Goal: Check status: Check status

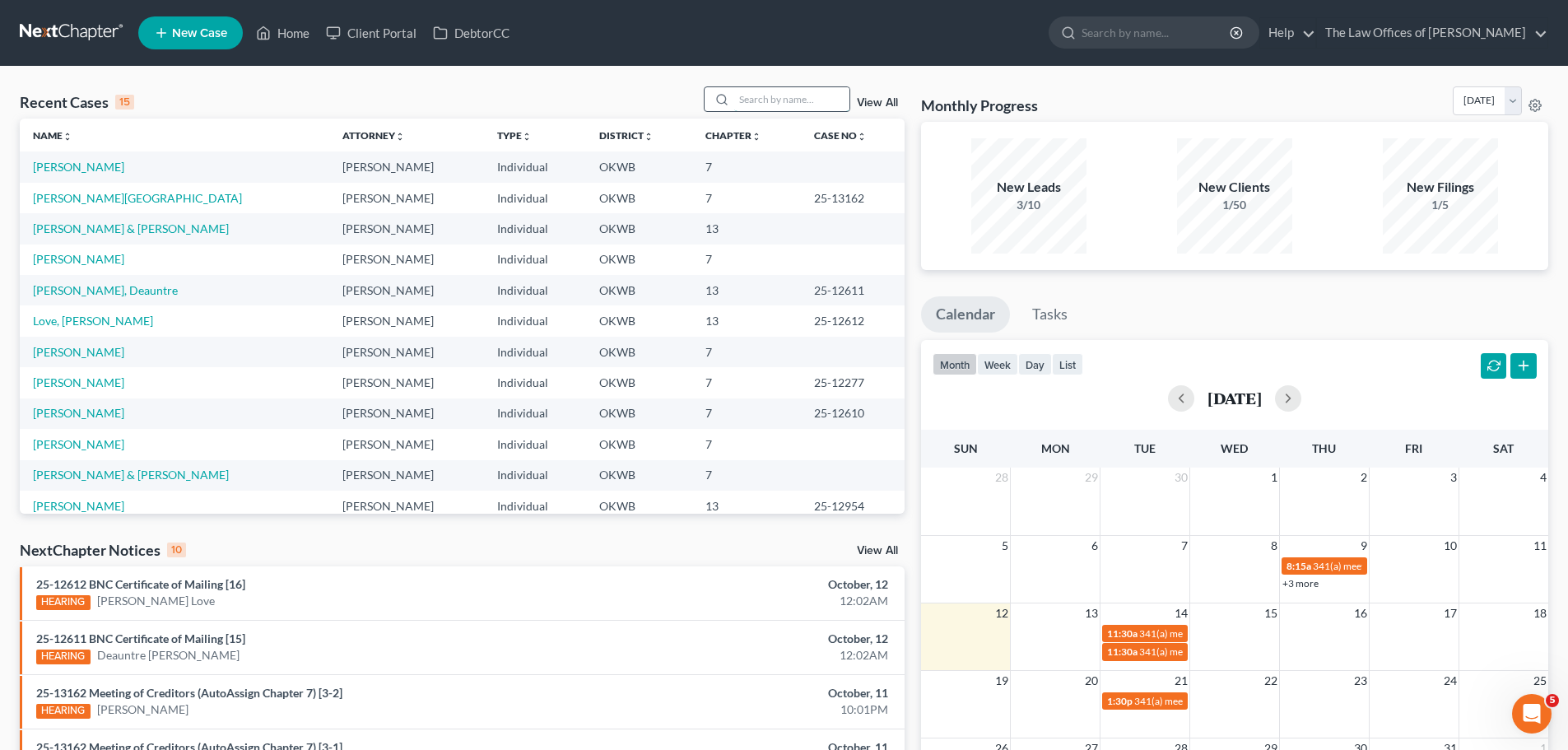
click at [775, 92] on input "search" at bounding box center [792, 100] width 115 height 24
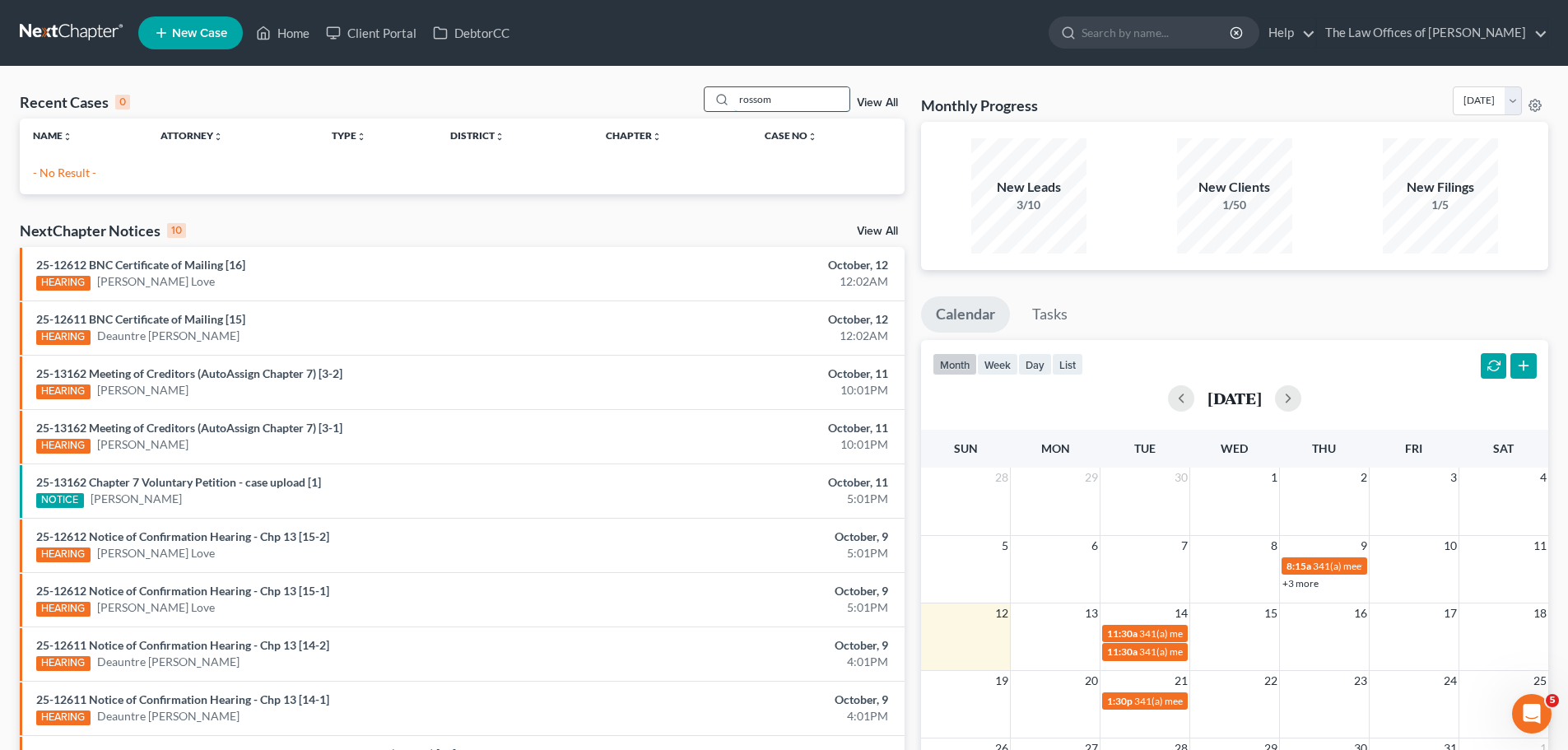
drag, startPoint x: 779, startPoint y: 104, endPoint x: 722, endPoint y: 102, distance: 57.0
click at [722, 102] on div "rossom" at bounding box center [777, 100] width 146 height 26
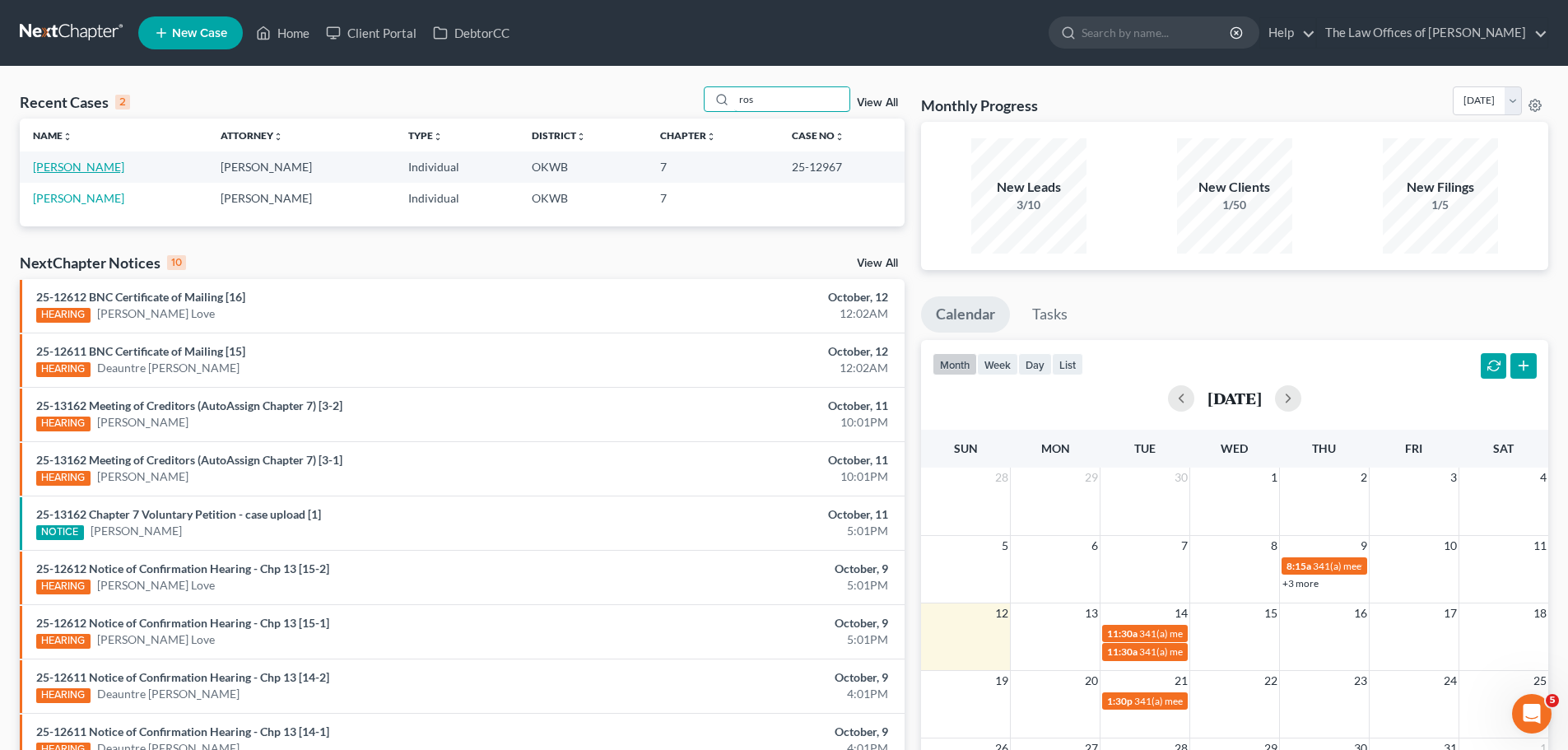
type input "ros"
click at [37, 170] on link "[PERSON_NAME]" at bounding box center [79, 166] width 91 height 14
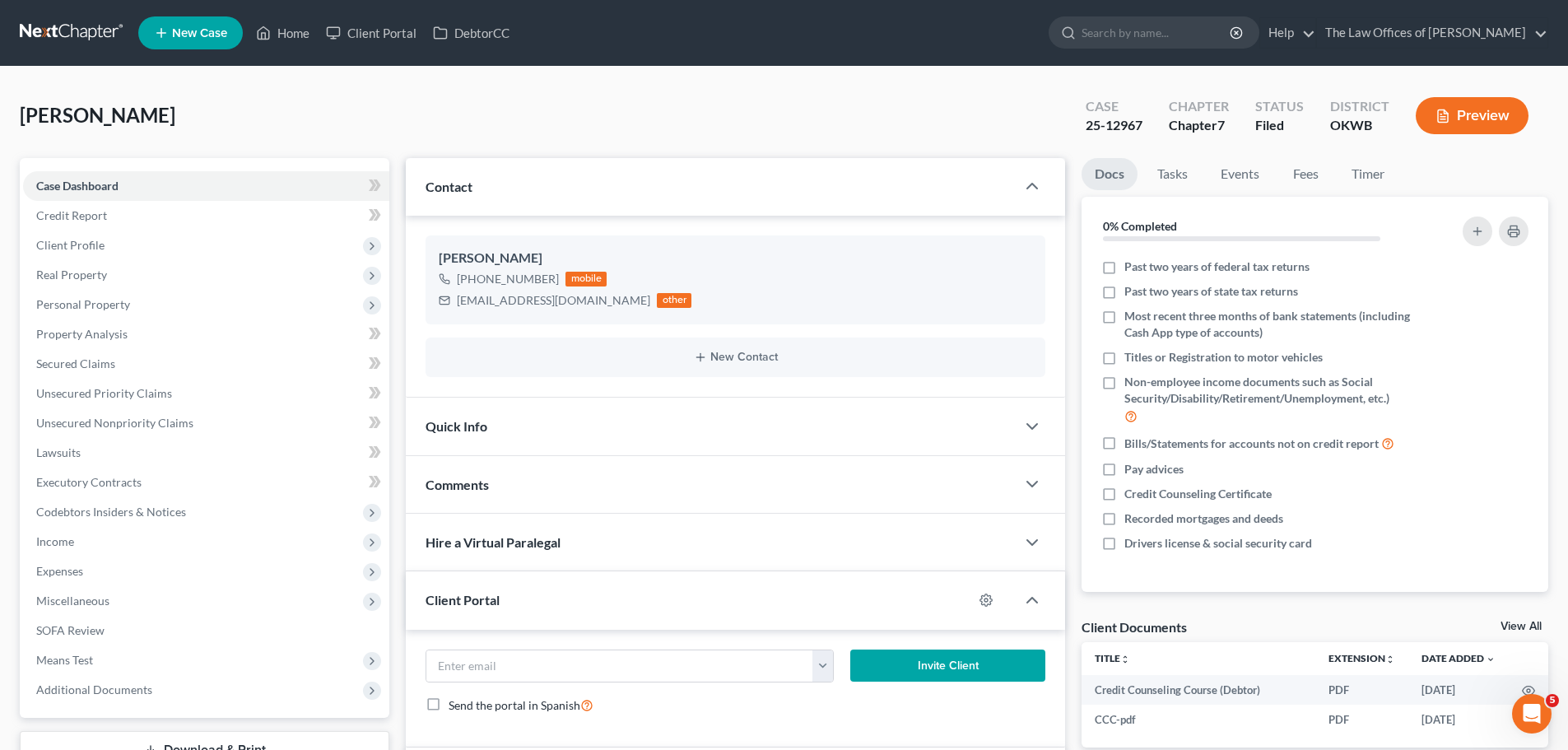
scroll to position [410, 0]
click at [298, 36] on link "Home" at bounding box center [282, 33] width 70 height 29
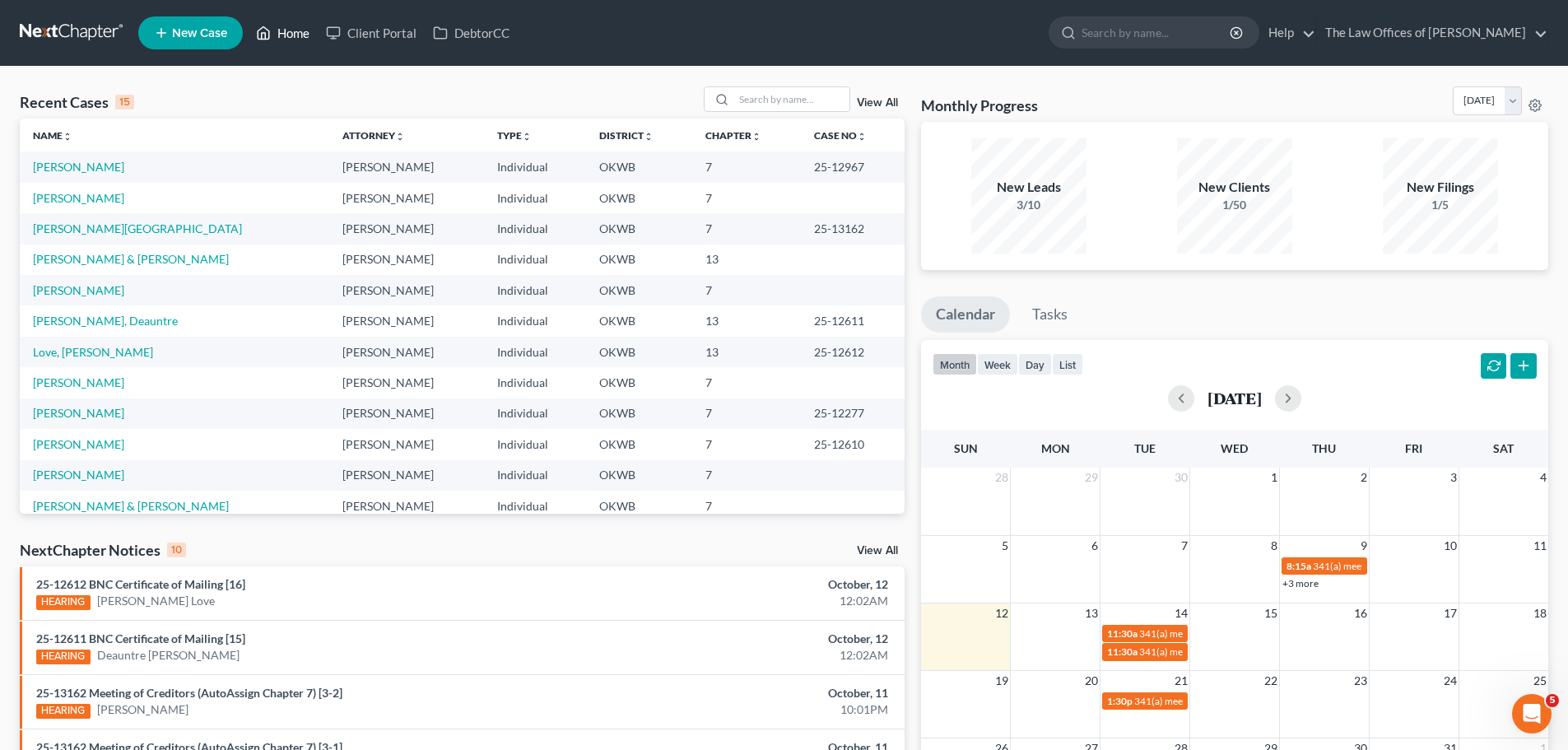
scroll to position [82, 0]
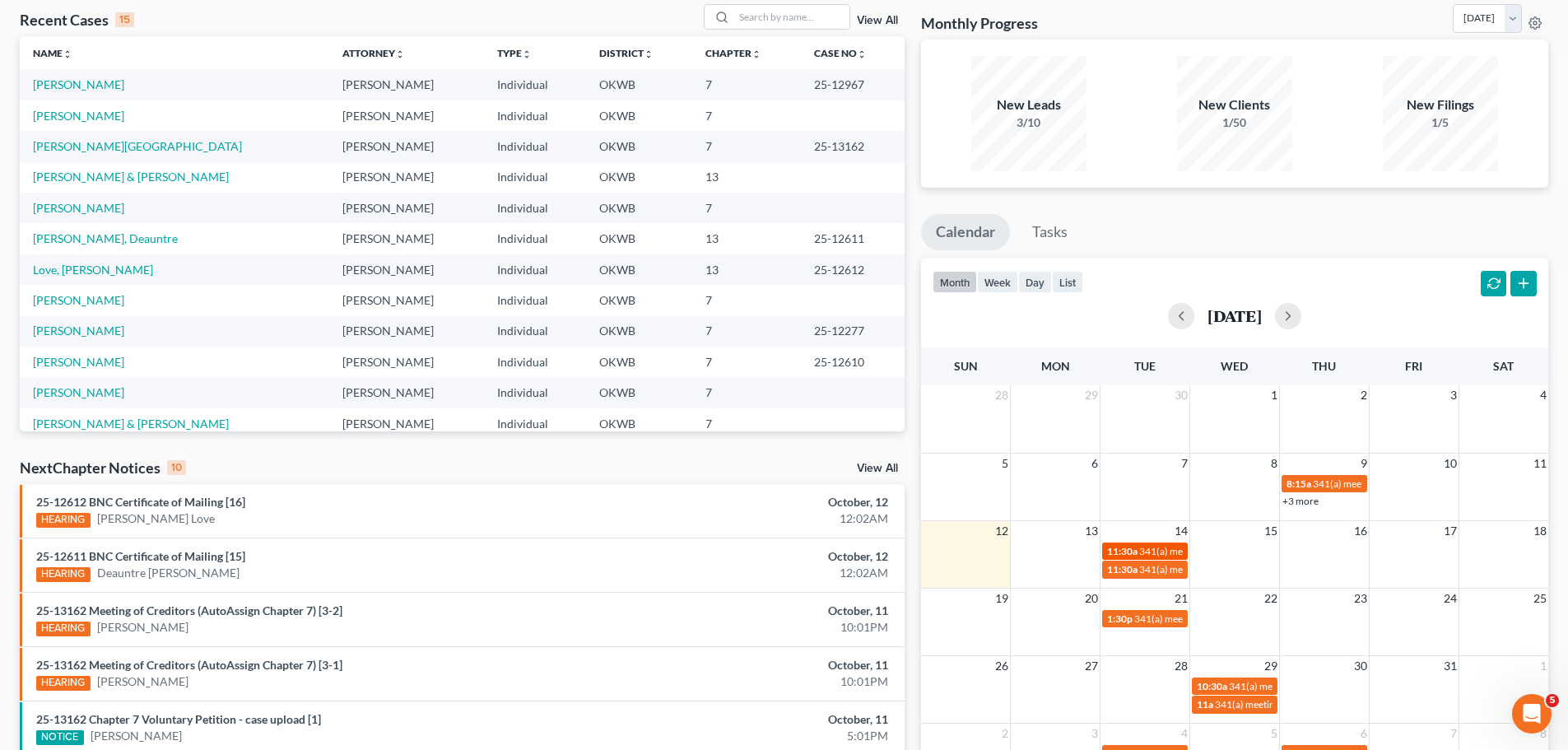
click at [1140, 548] on span "341(a) meeting for [PERSON_NAME]" at bounding box center [1219, 551] width 159 height 13
select select "Days"
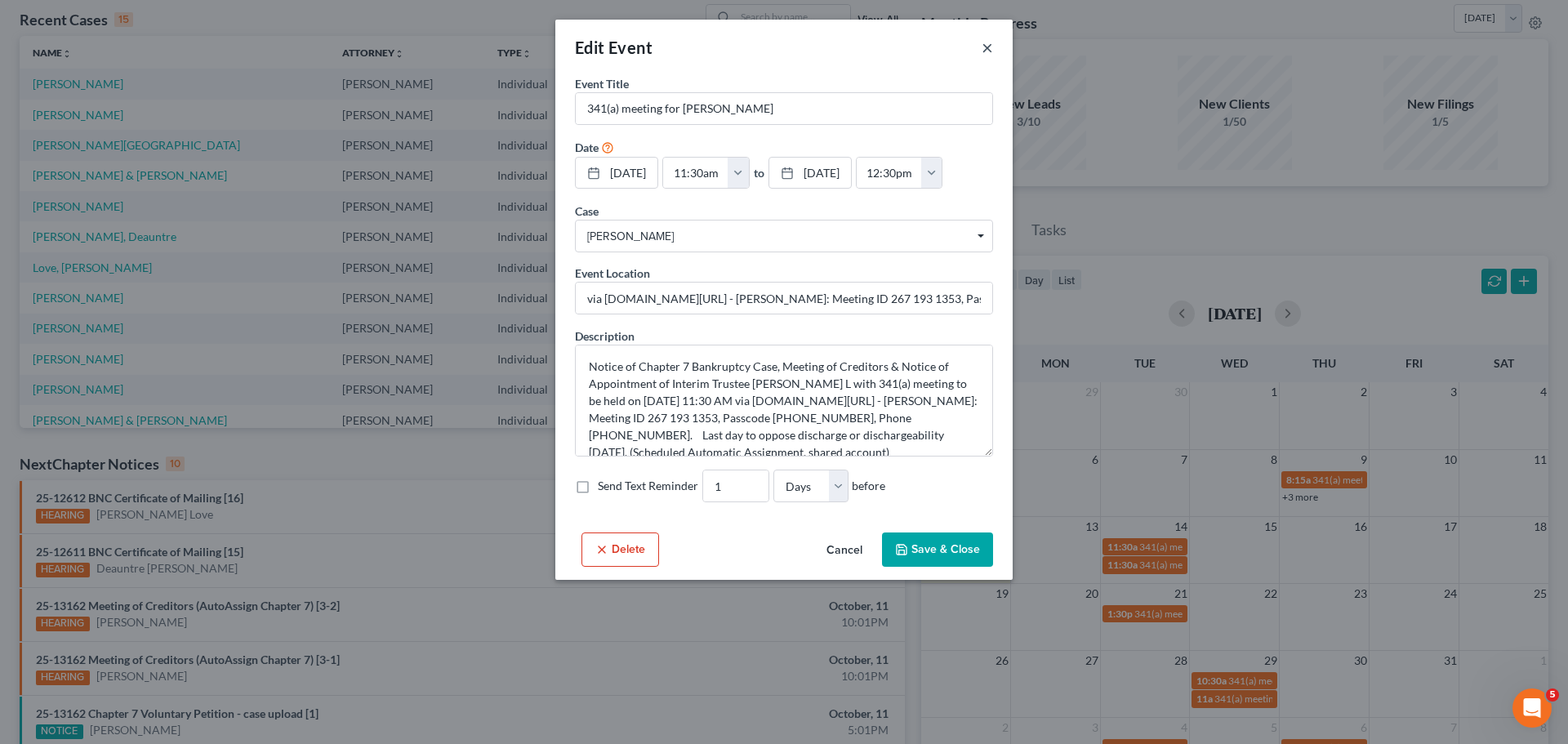
click at [983, 48] on button "×" at bounding box center [987, 47] width 12 height 20
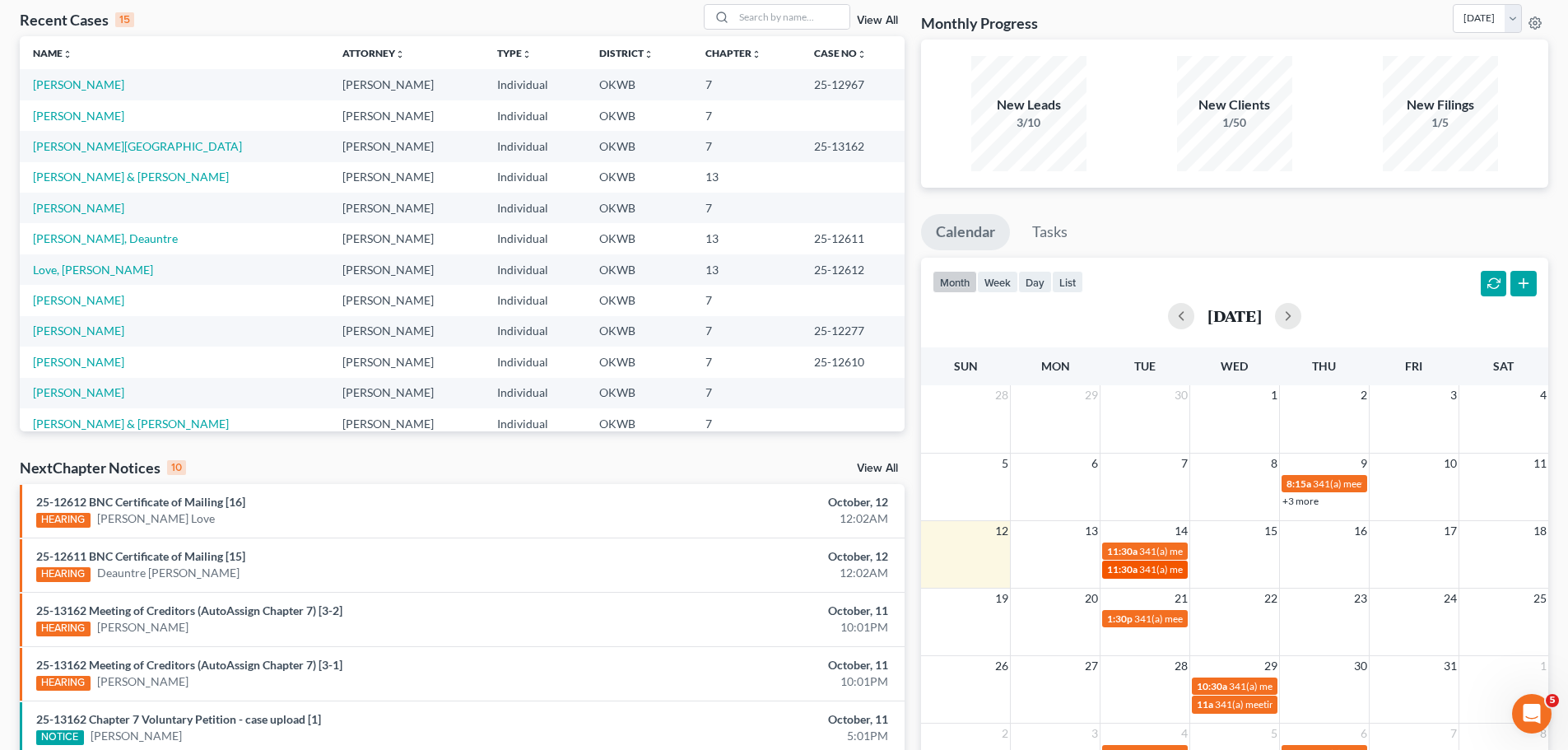
click at [1137, 562] on link "11:30a 341(a) meeting for [PERSON_NAME]" at bounding box center [1145, 569] width 86 height 17
select select "Days"
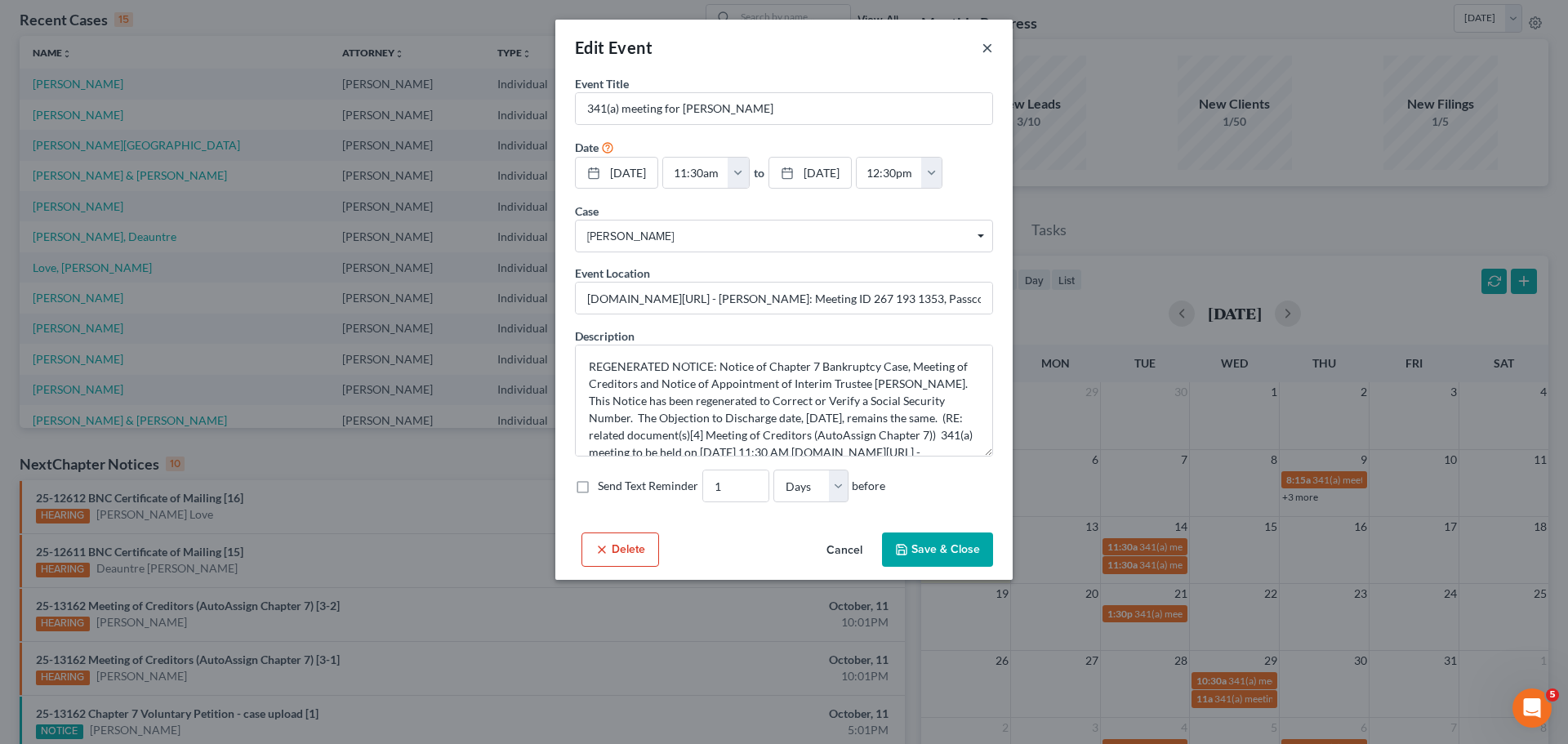
click at [982, 51] on button "×" at bounding box center [987, 47] width 12 height 20
